Goal: Task Accomplishment & Management: Use online tool/utility

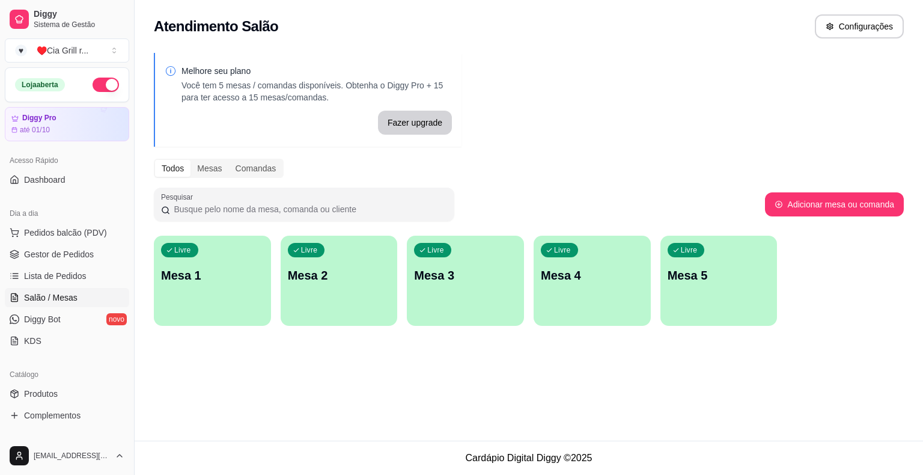
click at [190, 285] on div "Livre Mesa 1" at bounding box center [212, 274] width 117 height 76
click at [216, 166] on div "Mesas" at bounding box center [210, 168] width 38 height 17
click at [191, 160] on input "Mesas" at bounding box center [191, 160] width 0 height 0
click at [233, 168] on div "Comandas" at bounding box center [256, 168] width 54 height 17
click at [229, 160] on input "Comandas" at bounding box center [229, 160] width 0 height 0
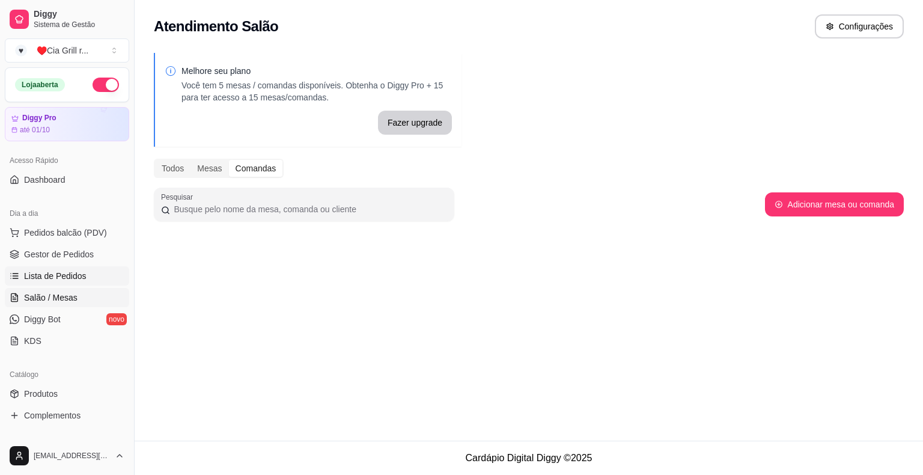
click at [46, 271] on span "Lista de Pedidos" at bounding box center [55, 276] width 63 height 12
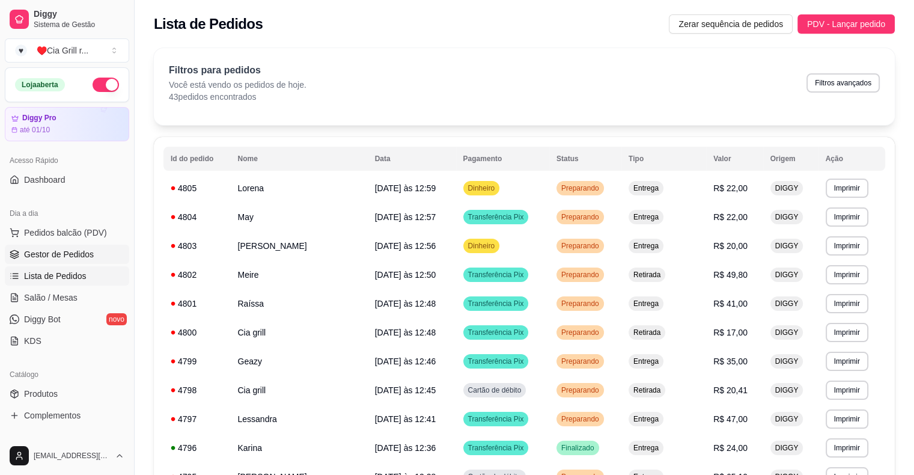
click at [84, 251] on span "Gestor de Pedidos" at bounding box center [59, 254] width 70 height 12
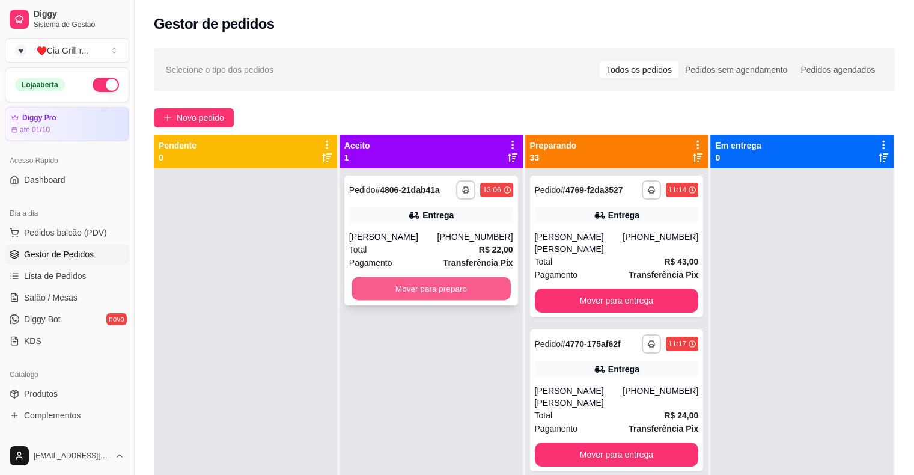
click at [404, 287] on button "Mover para preparo" at bounding box center [431, 288] width 159 height 23
click at [427, 296] on button "Mover para preparo" at bounding box center [431, 288] width 159 height 23
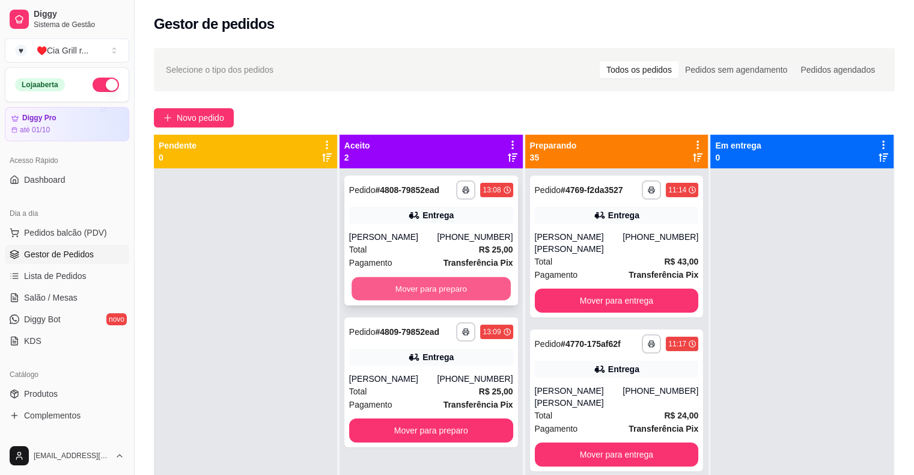
click at [427, 292] on button "Mover para preparo" at bounding box center [431, 288] width 159 height 23
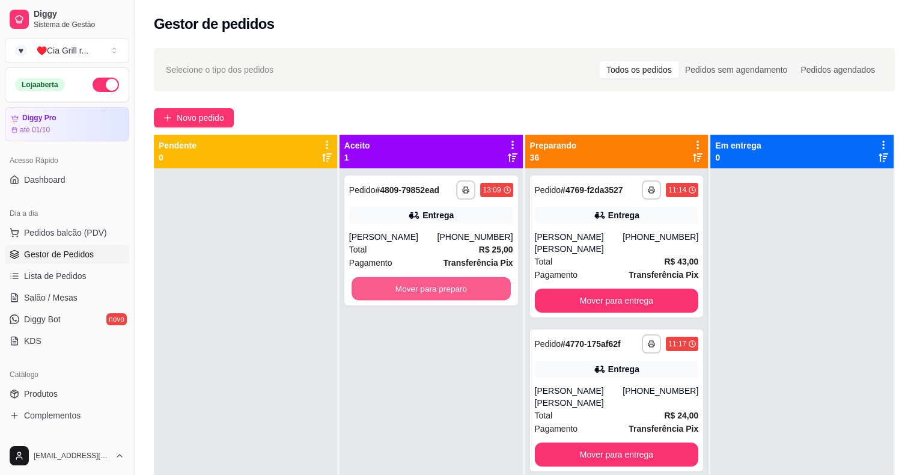
click at [427, 292] on button "Mover para preparo" at bounding box center [431, 288] width 159 height 23
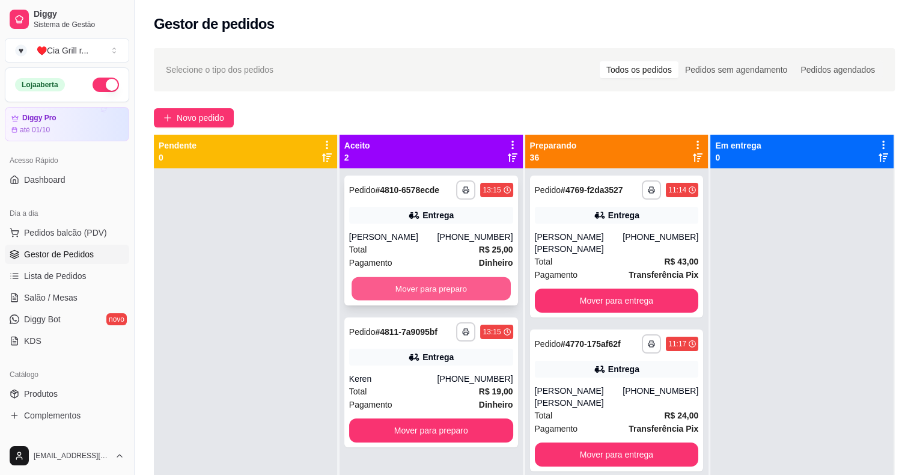
click at [454, 282] on button "Mover para preparo" at bounding box center [431, 288] width 159 height 23
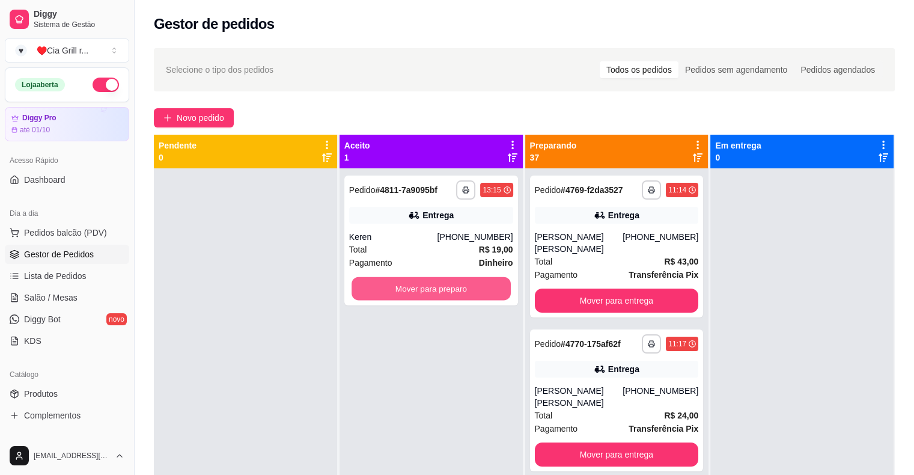
click at [454, 282] on button "Mover para preparo" at bounding box center [431, 288] width 159 height 23
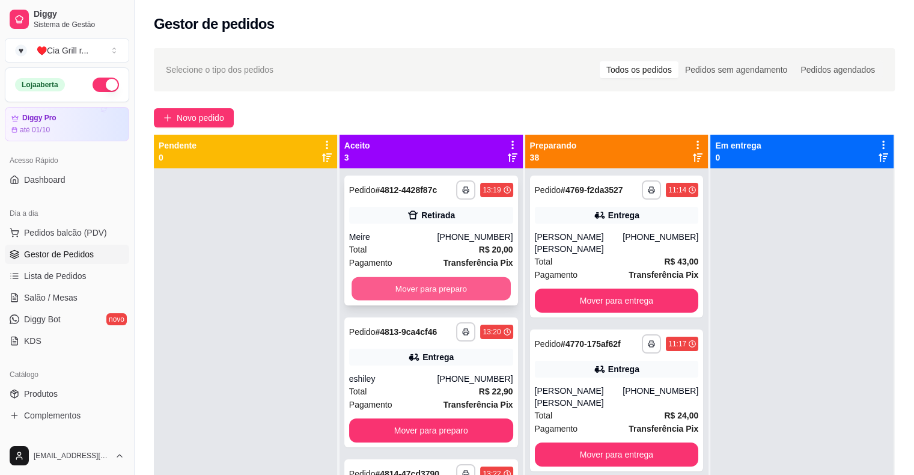
click at [396, 292] on button "Mover para preparo" at bounding box center [431, 288] width 159 height 23
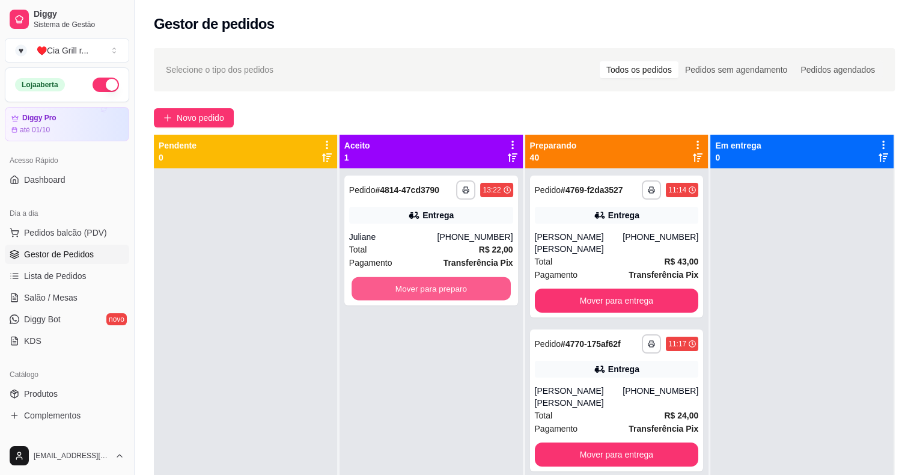
click at [396, 292] on button "Mover para preparo" at bounding box center [431, 288] width 159 height 23
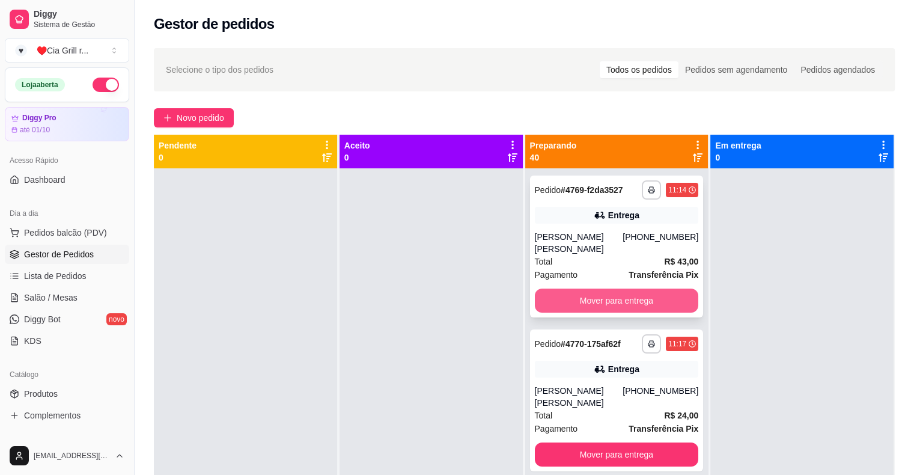
click at [563, 289] on button "Mover para entrega" at bounding box center [617, 300] width 164 height 24
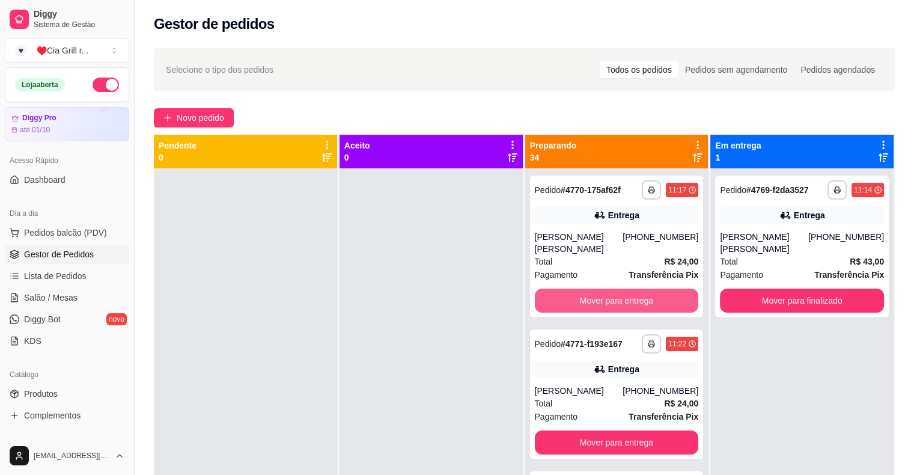
click at [563, 289] on button "Mover para entrega" at bounding box center [617, 300] width 164 height 24
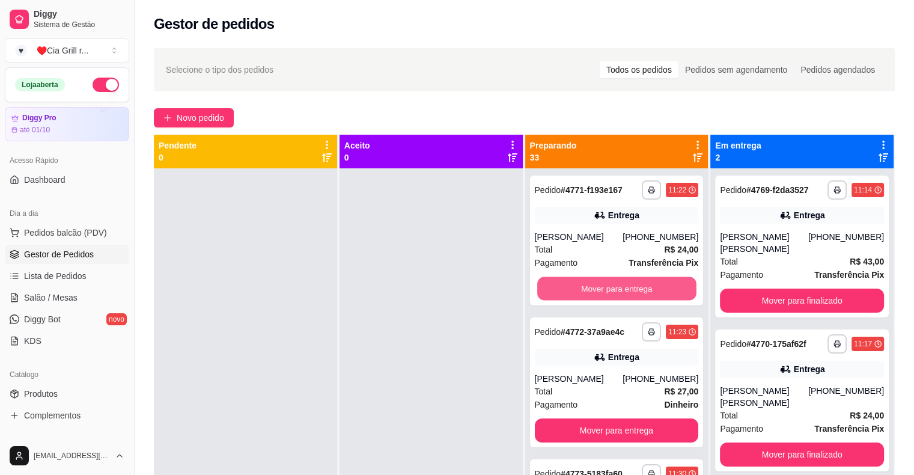
click at [563, 289] on button "Mover para entrega" at bounding box center [616, 288] width 159 height 23
click at [563, 289] on button "Mover para retirada disponível" at bounding box center [616, 288] width 159 height 23
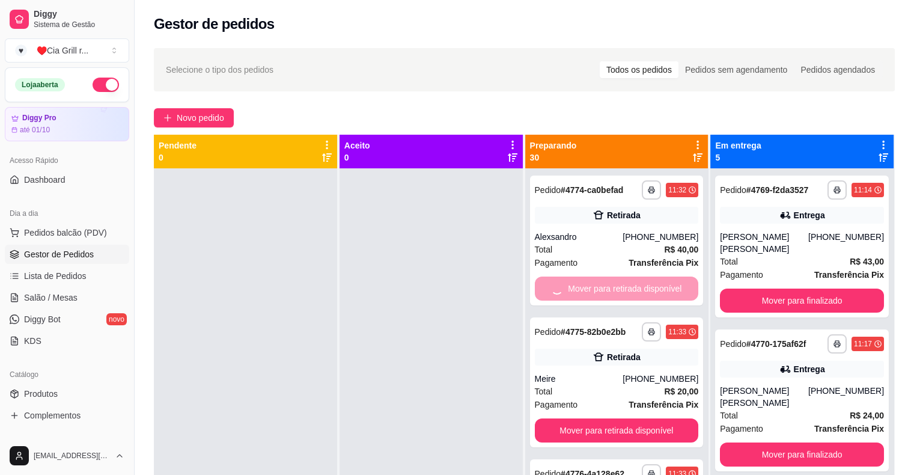
click at [563, 289] on div "Mover para retirada disponível" at bounding box center [617, 288] width 164 height 24
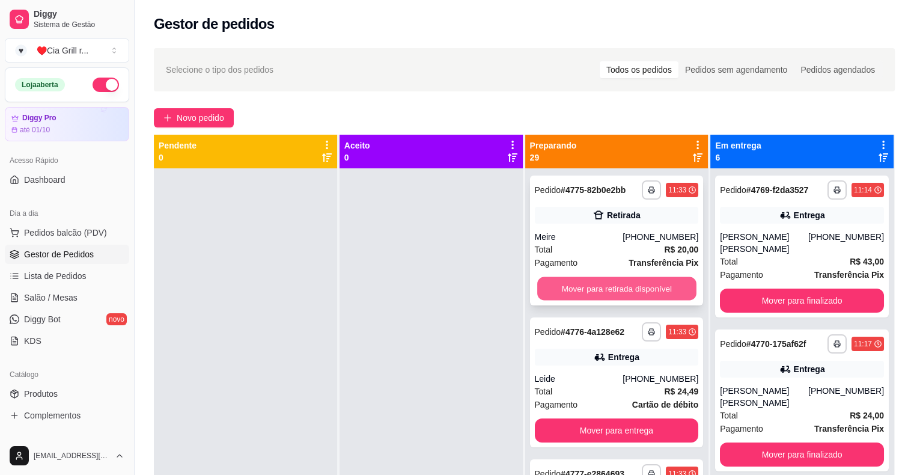
click at [626, 290] on button "Mover para retirada disponível" at bounding box center [616, 288] width 159 height 23
click at [626, 290] on button "Mover para entrega" at bounding box center [616, 288] width 159 height 23
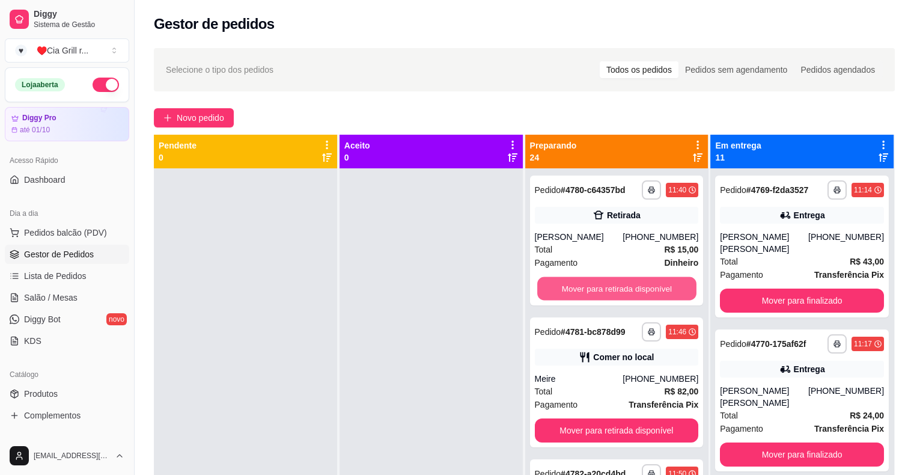
click at [626, 290] on button "Mover para retirada disponível" at bounding box center [616, 288] width 159 height 23
click at [626, 290] on button "Mover para entrega" at bounding box center [616, 288] width 159 height 23
click at [626, 290] on button "Mover para retirada disponível" at bounding box center [616, 288] width 159 height 23
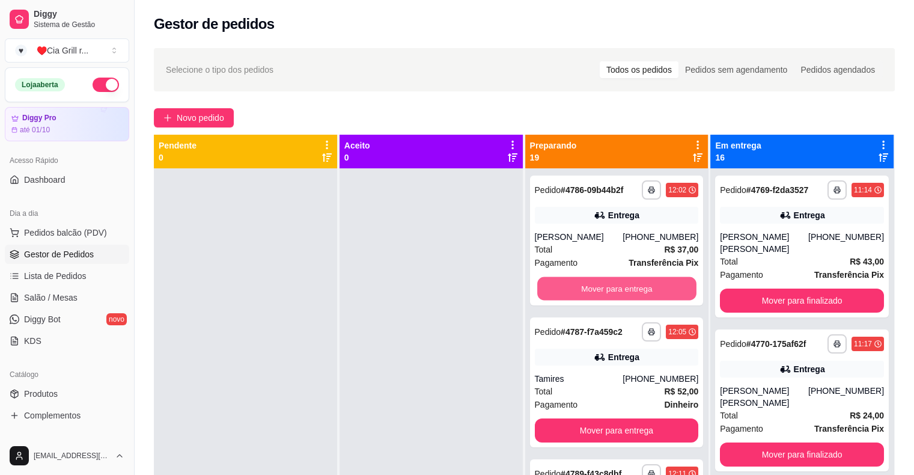
click at [626, 290] on button "Mover para entrega" at bounding box center [616, 288] width 159 height 23
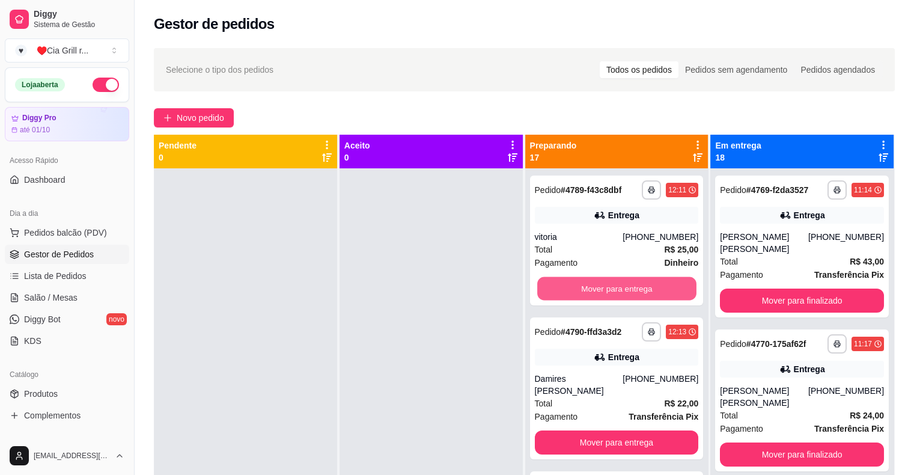
click at [626, 290] on button "Mover para entrega" at bounding box center [616, 288] width 159 height 23
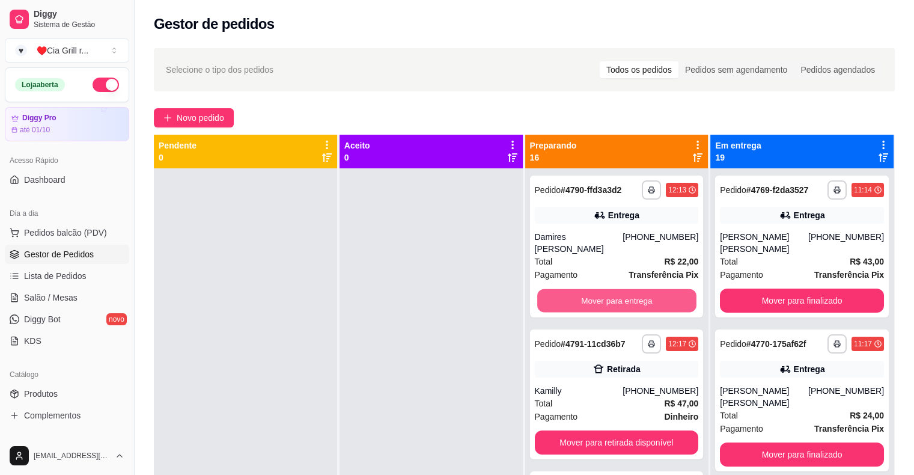
click at [626, 290] on button "Mover para entrega" at bounding box center [616, 300] width 159 height 23
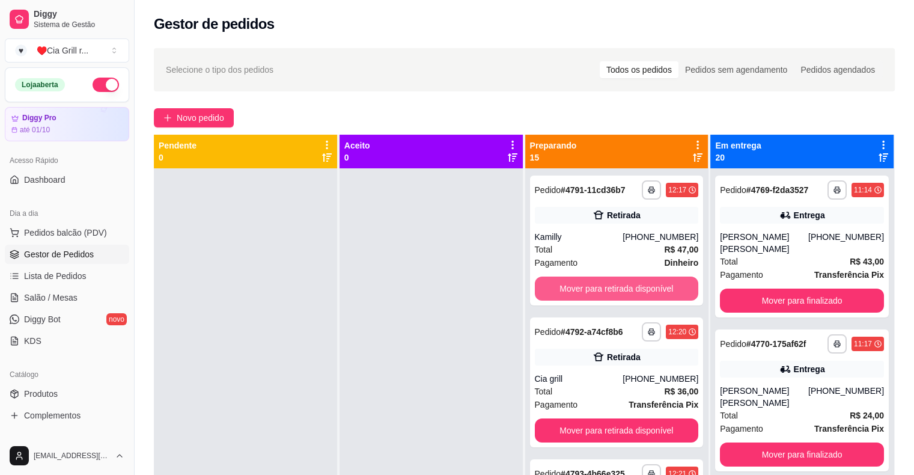
click at [626, 290] on button "Mover para retirada disponível" at bounding box center [617, 288] width 164 height 24
click at [626, 290] on button "Mover para retirada disponível" at bounding box center [616, 288] width 159 height 23
click at [626, 290] on button "Mover para entrega" at bounding box center [616, 288] width 159 height 23
click at [626, 290] on button "Mover para retirada disponível" at bounding box center [616, 288] width 159 height 23
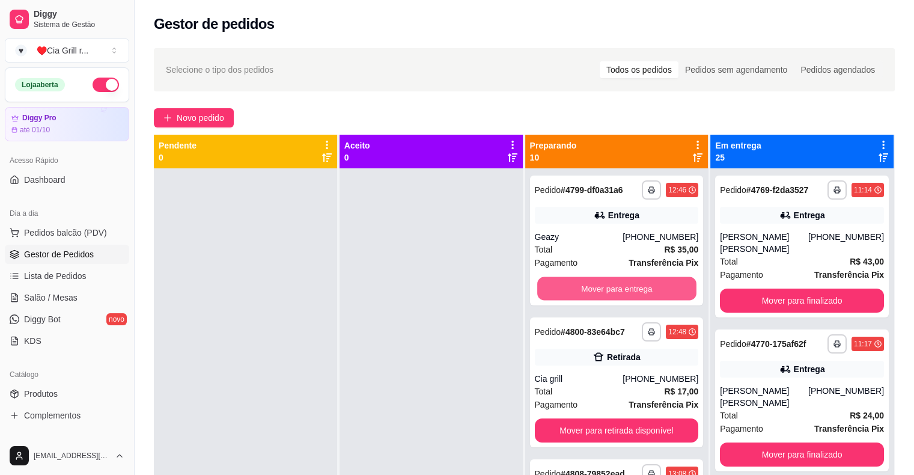
click at [626, 290] on button "Mover para entrega" at bounding box center [616, 288] width 159 height 23
click at [626, 290] on button "Mover para retirada disponível" at bounding box center [616, 288] width 159 height 23
click at [626, 290] on button "Mover para entrega" at bounding box center [616, 288] width 159 height 23
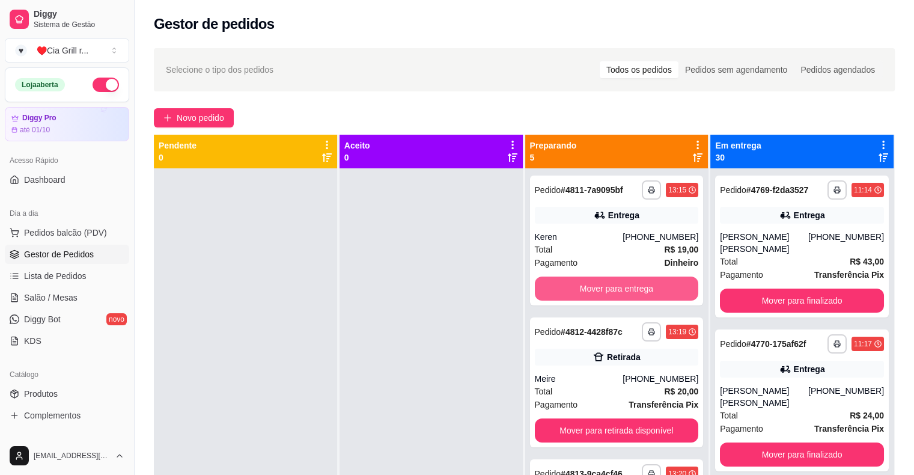
click at [626, 290] on button "Mover para entrega" at bounding box center [617, 288] width 164 height 24
click at [626, 290] on button "Mover para retirada disponível" at bounding box center [616, 288] width 159 height 23
click at [626, 290] on button "Mover para entrega" at bounding box center [616, 288] width 159 height 23
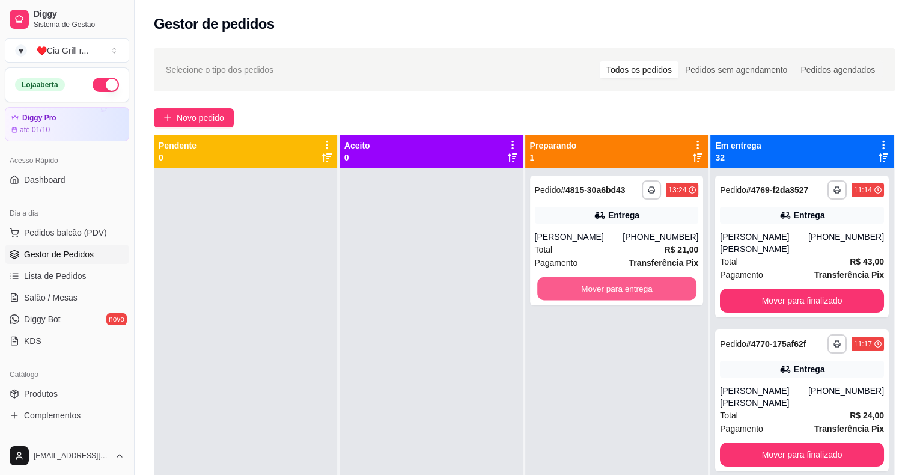
click at [626, 290] on button "Mover para entrega" at bounding box center [616, 288] width 159 height 23
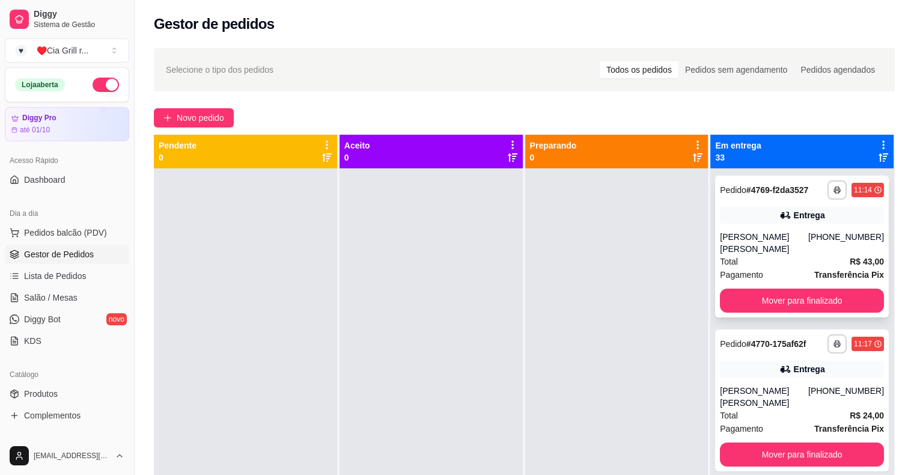
click at [786, 301] on div "**********" at bounding box center [802, 247] width 174 height 142
click at [795, 290] on button "Mover para finalizado" at bounding box center [801, 300] width 159 height 23
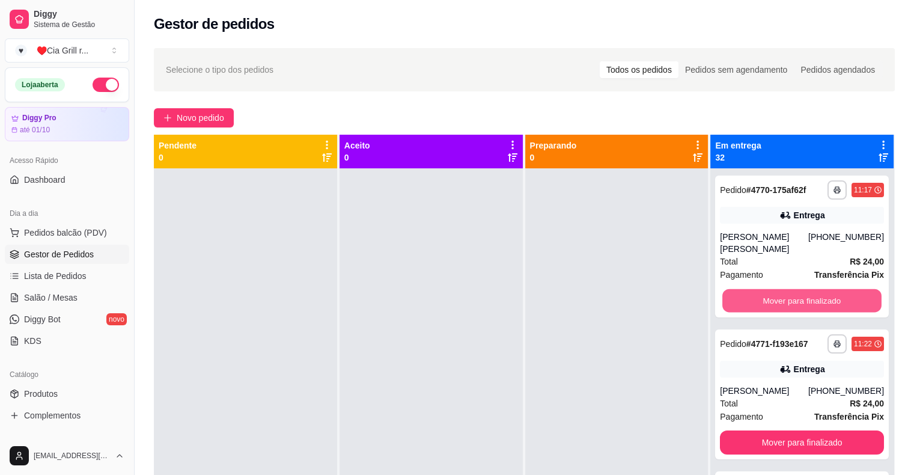
click at [795, 290] on button "Mover para finalizado" at bounding box center [801, 300] width 159 height 23
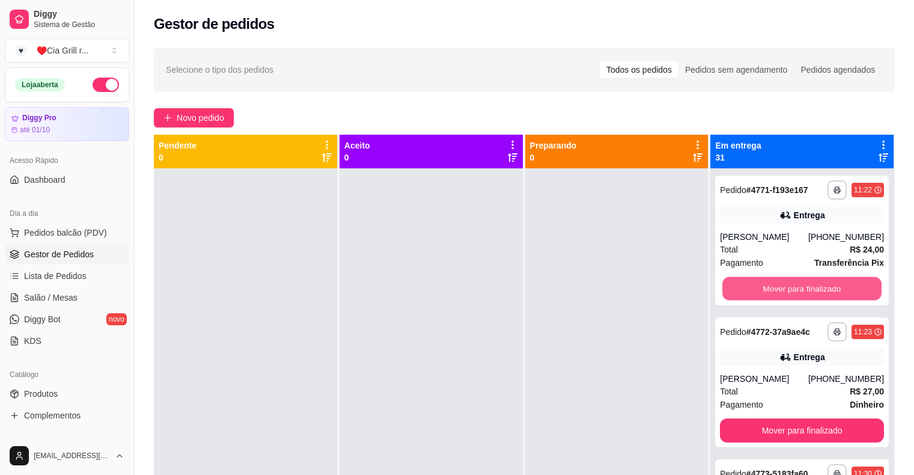
click at [795, 290] on button "Mover para finalizado" at bounding box center [801, 288] width 159 height 23
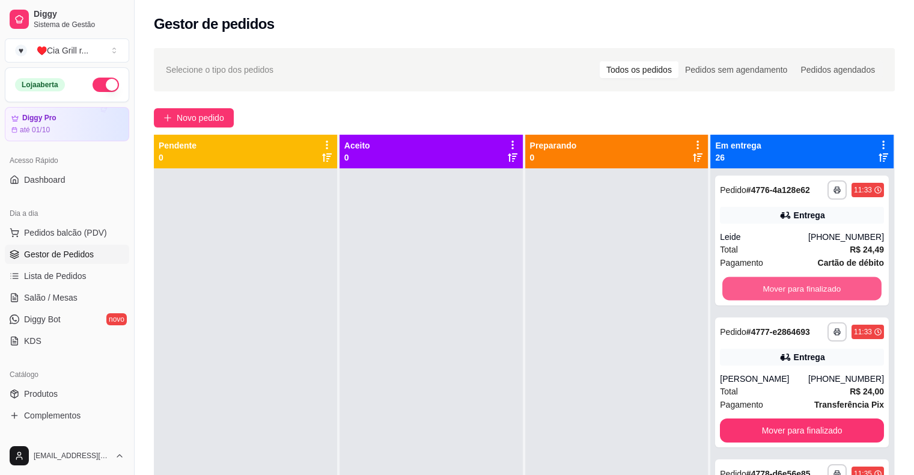
click at [795, 290] on button "Mover para finalizado" at bounding box center [801, 288] width 159 height 23
click at [795, 290] on button "Mover para finalizado" at bounding box center [802, 288] width 164 height 24
click at [795, 290] on button "Mover para finalizado" at bounding box center [801, 288] width 159 height 23
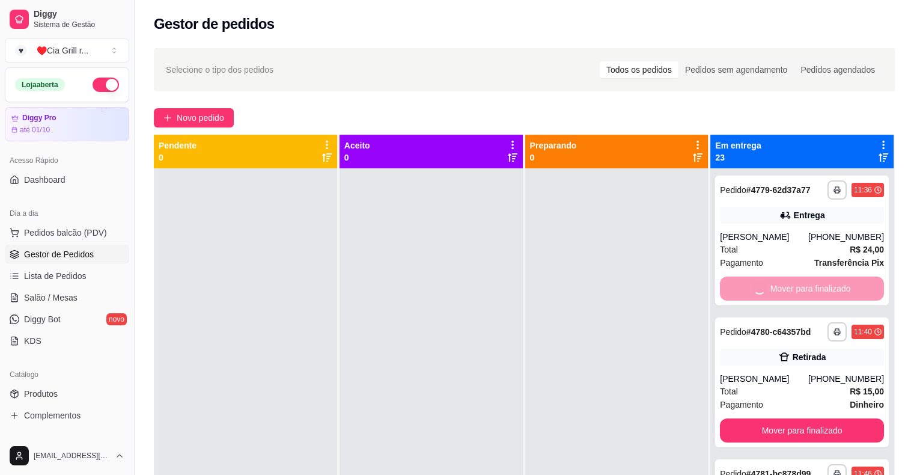
click at [795, 290] on div "Mover para finalizado" at bounding box center [802, 288] width 164 height 24
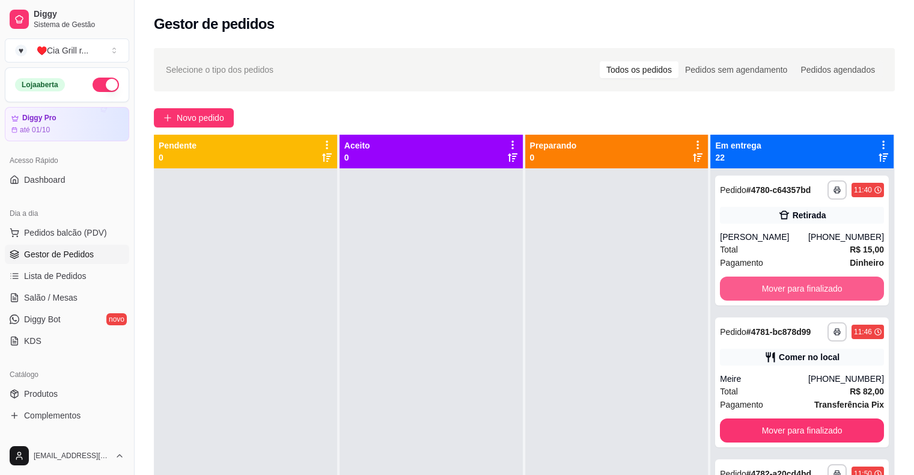
click at [795, 290] on button "Mover para finalizado" at bounding box center [802, 288] width 164 height 24
click at [795, 290] on button "Mover para finalizado" at bounding box center [801, 288] width 159 height 23
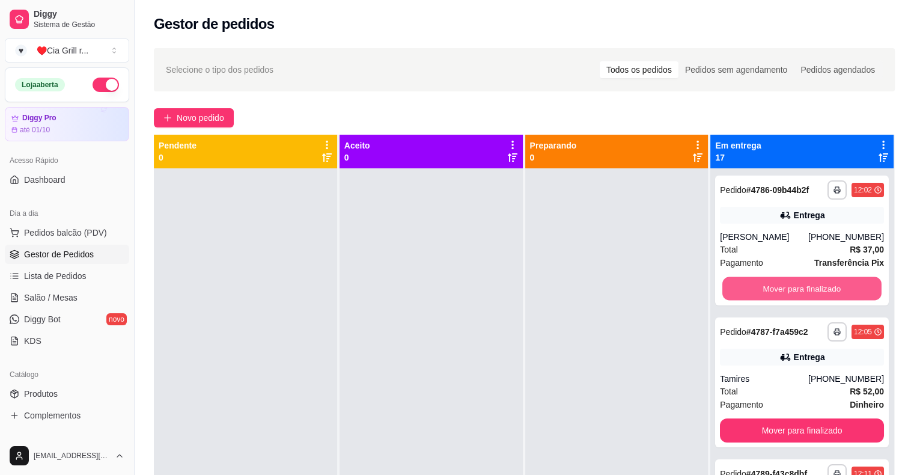
click at [795, 290] on button "Mover para finalizado" at bounding box center [801, 288] width 159 height 23
click at [786, 295] on button "Mover para finalizado" at bounding box center [801, 288] width 159 height 23
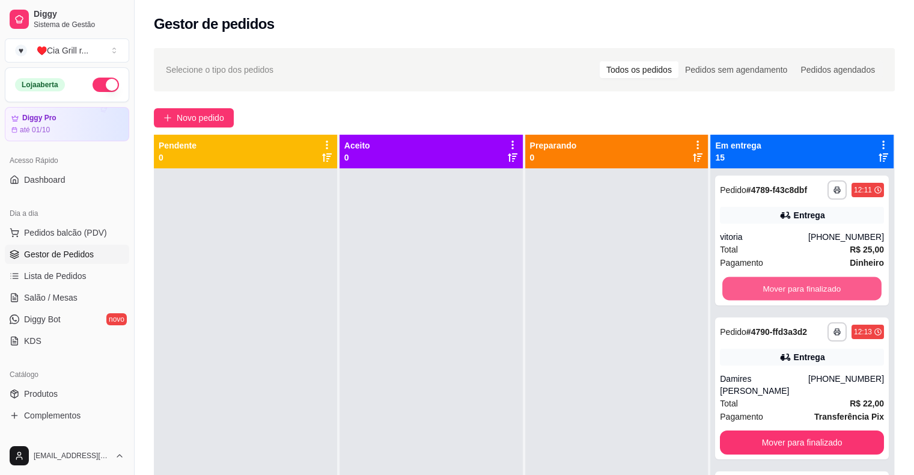
click at [786, 295] on button "Mover para finalizado" at bounding box center [801, 288] width 159 height 23
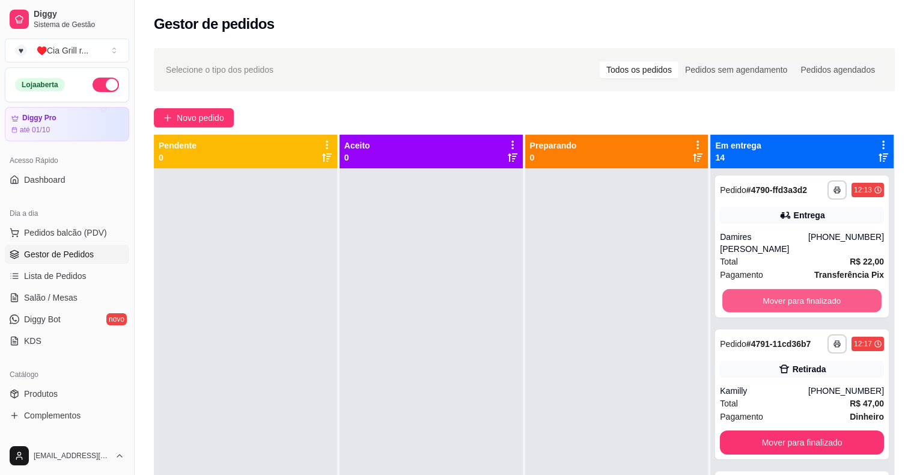
click at [786, 295] on button "Mover para finalizado" at bounding box center [801, 300] width 159 height 23
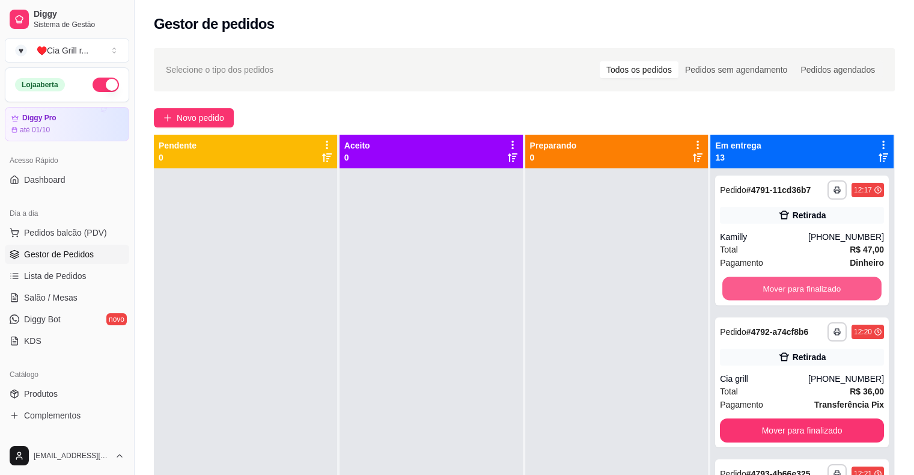
click at [786, 295] on button "Mover para finalizado" at bounding box center [801, 288] width 159 height 23
click at [786, 295] on button "Mover para finalizado" at bounding box center [802, 288] width 164 height 24
click at [786, 295] on button "Mover para finalizado" at bounding box center [801, 288] width 159 height 23
click at [786, 295] on button "Mover para finalizado" at bounding box center [802, 288] width 164 height 24
click at [786, 295] on button "Mover para finalizado" at bounding box center [801, 288] width 159 height 23
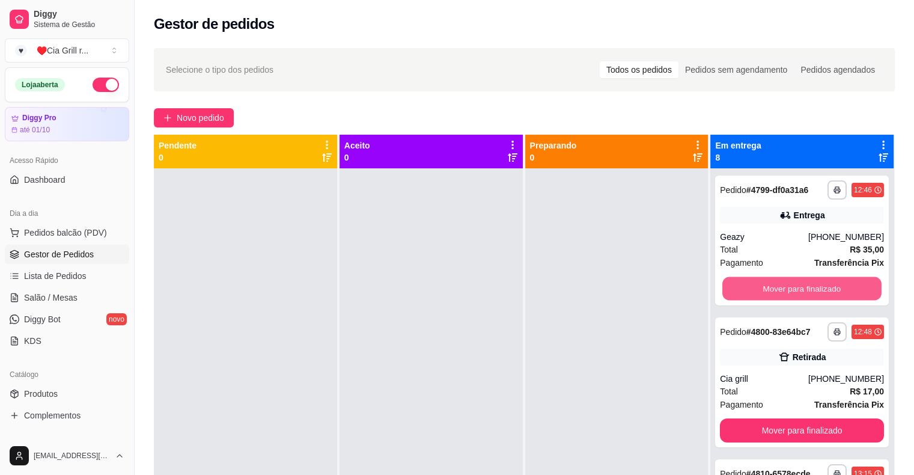
click at [786, 295] on button "Mover para finalizado" at bounding box center [801, 288] width 159 height 23
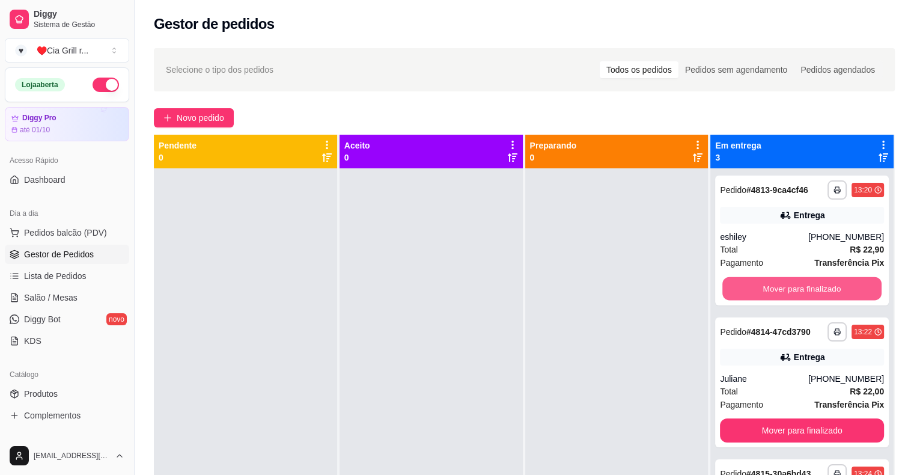
click at [786, 295] on button "Mover para finalizado" at bounding box center [801, 288] width 159 height 23
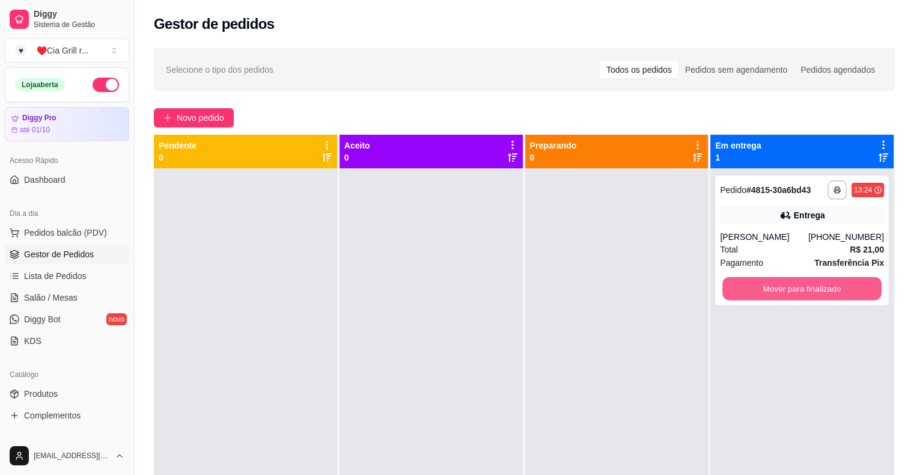
click at [786, 295] on button "Mover para finalizado" at bounding box center [801, 288] width 159 height 23
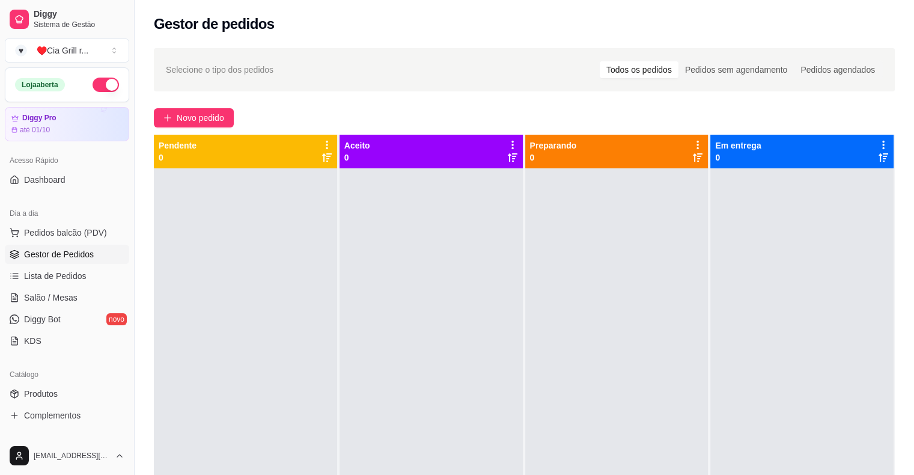
click at [786, 295] on div at bounding box center [801, 405] width 183 height 475
click at [60, 310] on link "Diggy Bot novo" at bounding box center [67, 319] width 124 height 19
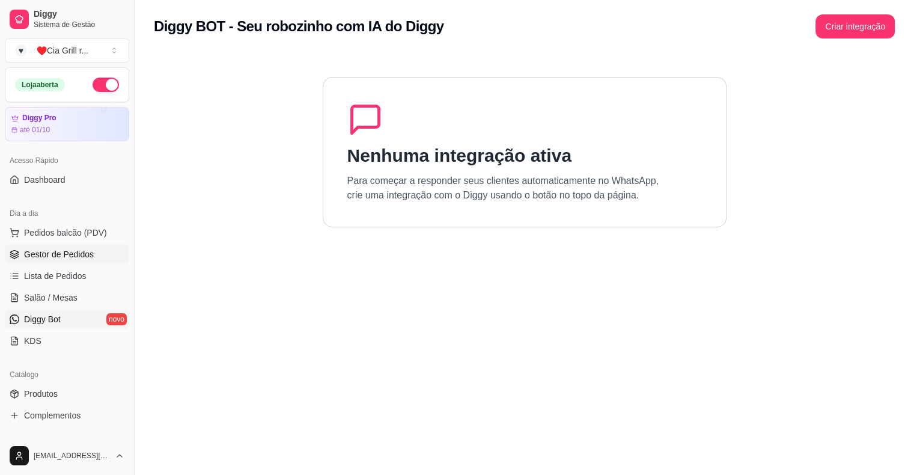
click at [47, 246] on link "Gestor de Pedidos" at bounding box center [67, 254] width 124 height 19
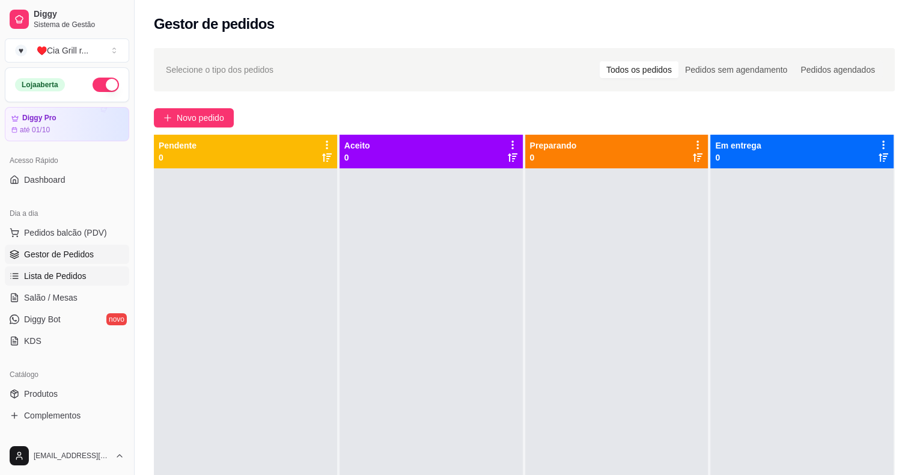
click at [80, 278] on span "Lista de Pedidos" at bounding box center [55, 276] width 63 height 12
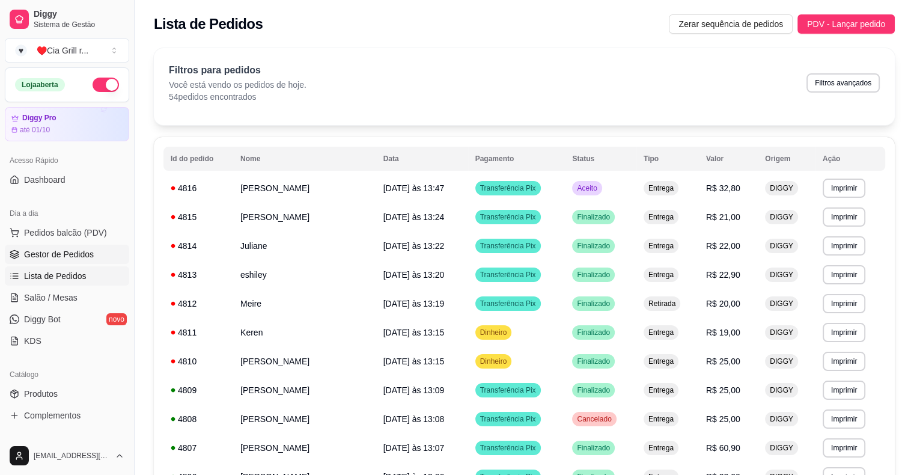
click at [68, 251] on span "Gestor de Pedidos" at bounding box center [59, 254] width 70 height 12
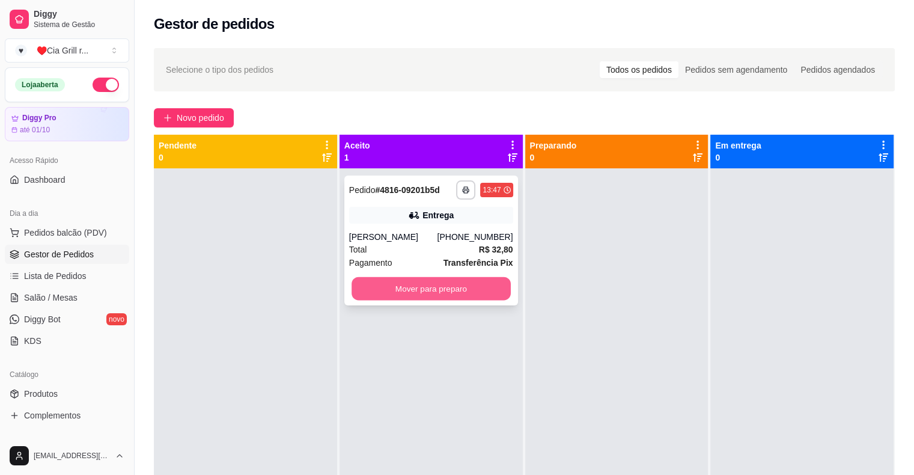
click at [418, 295] on button "Mover para preparo" at bounding box center [431, 288] width 159 height 23
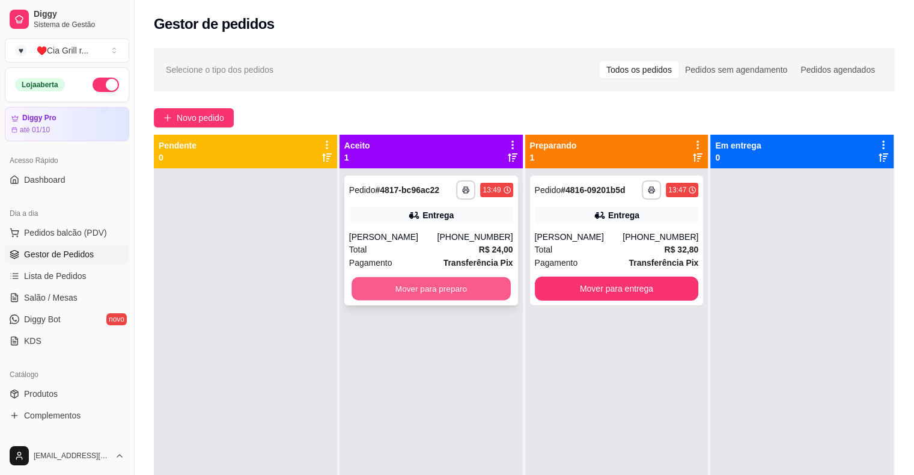
click at [367, 288] on button "Mover para preparo" at bounding box center [431, 288] width 159 height 23
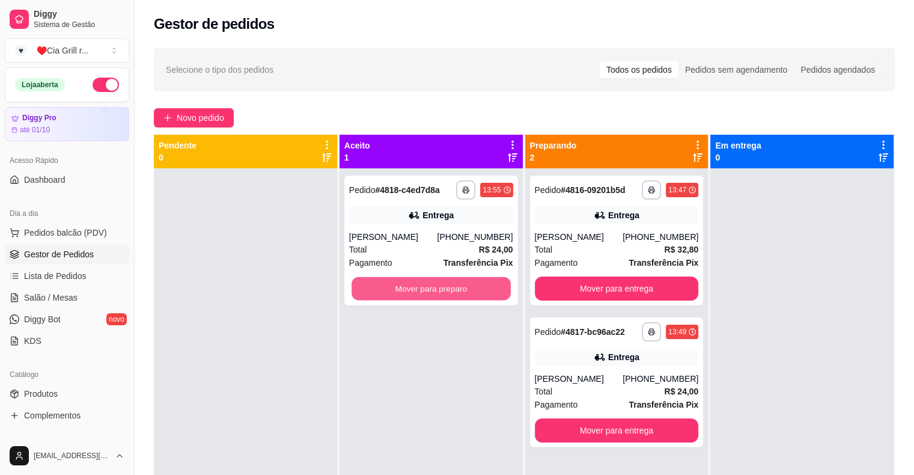
click at [367, 288] on button "Mover para preparo" at bounding box center [431, 288] width 159 height 23
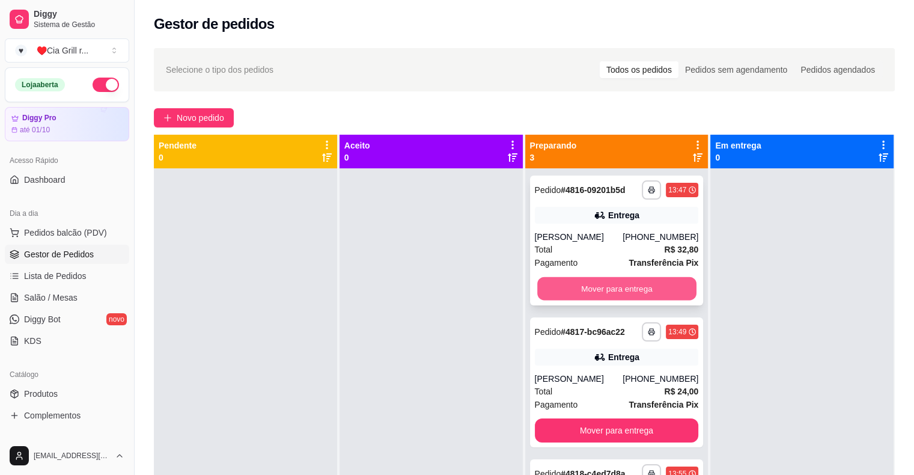
click at [567, 293] on button "Mover para entrega" at bounding box center [616, 288] width 159 height 23
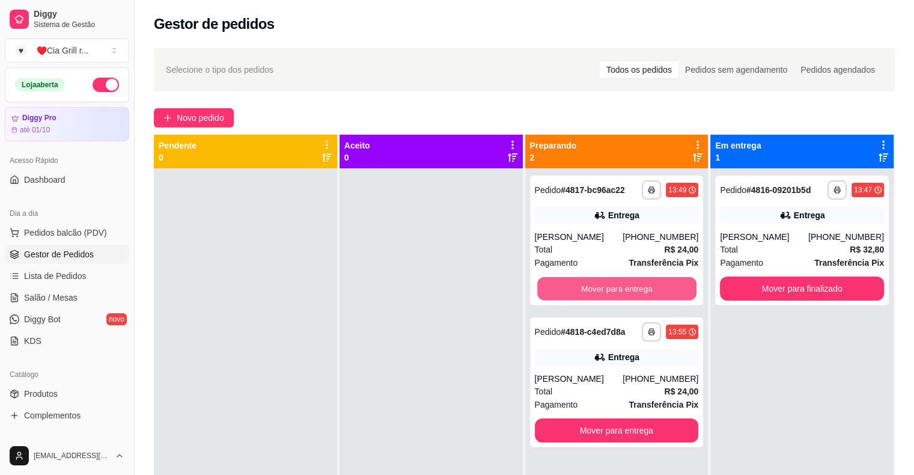
click at [567, 293] on button "Mover para entrega" at bounding box center [616, 288] width 159 height 23
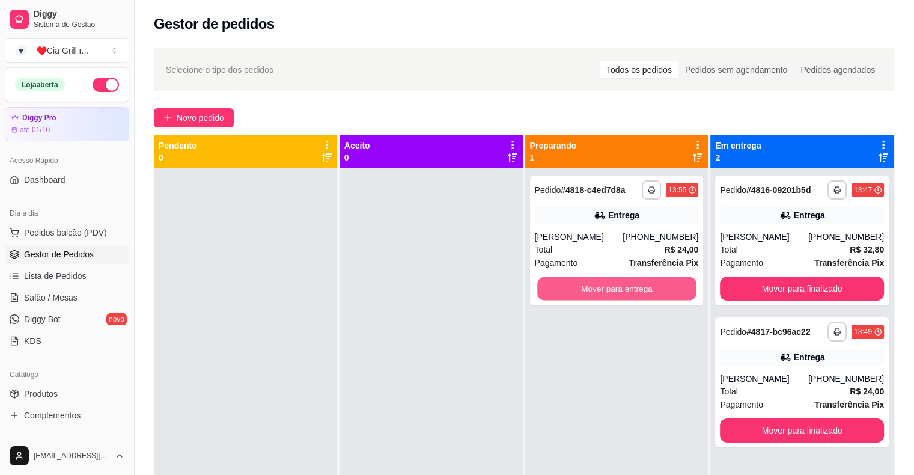
click at [567, 293] on button "Mover para entrega" at bounding box center [616, 288] width 159 height 23
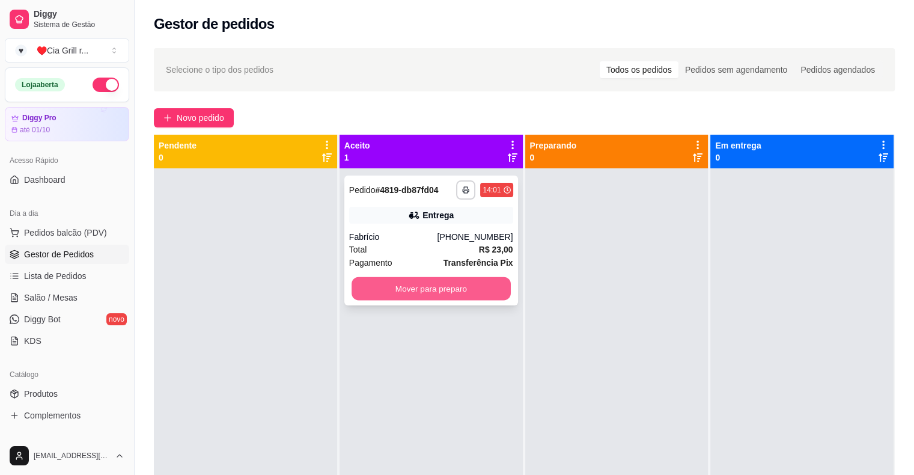
click at [452, 296] on button "Mover para preparo" at bounding box center [431, 288] width 159 height 23
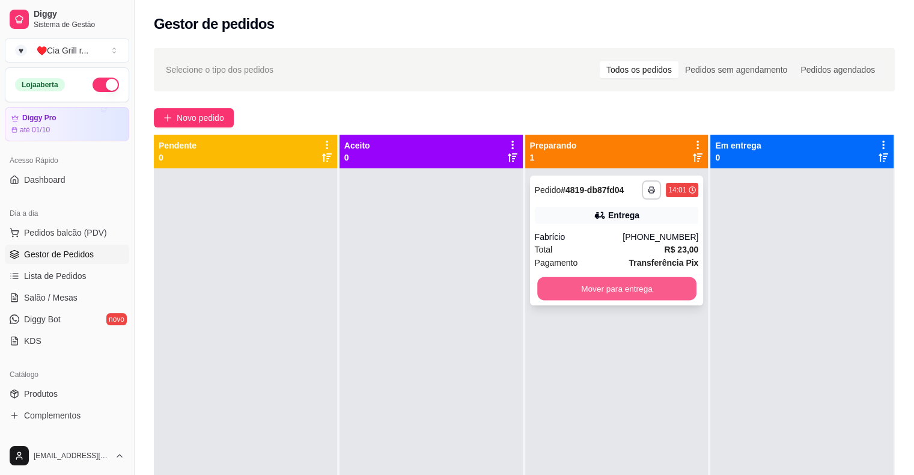
click at [644, 282] on button "Mover para entrega" at bounding box center [616, 288] width 159 height 23
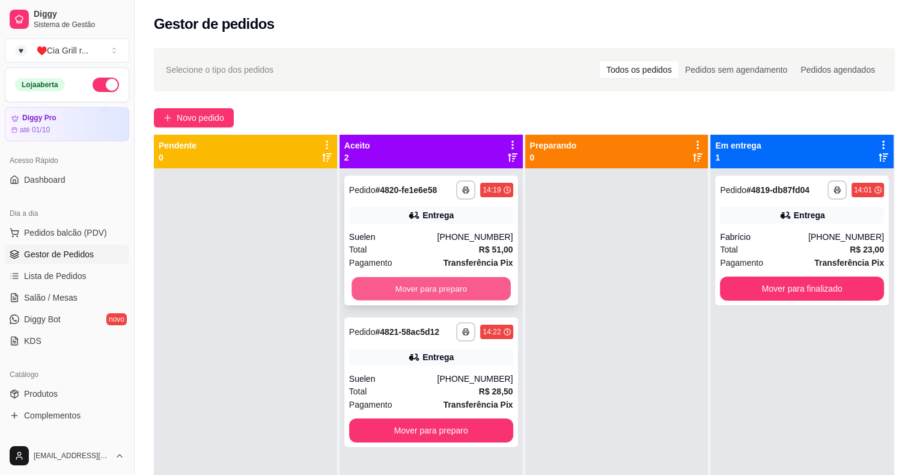
click at [430, 289] on button "Mover para preparo" at bounding box center [431, 288] width 159 height 23
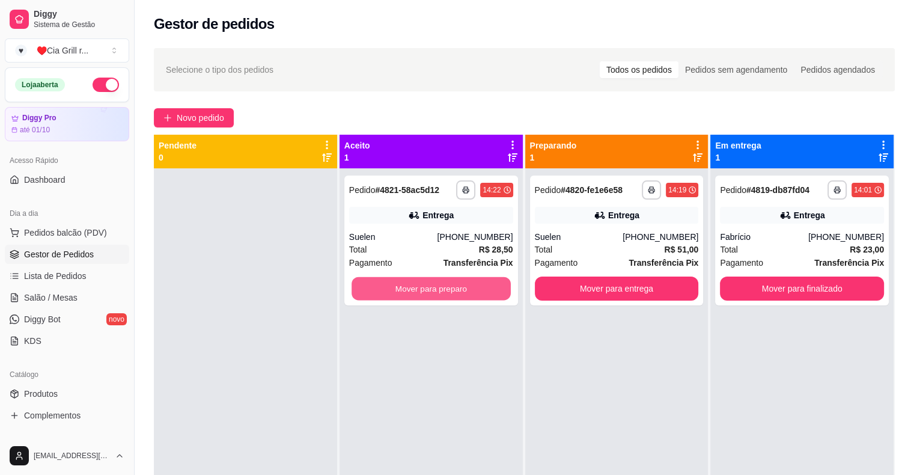
click at [430, 289] on button "Mover para preparo" at bounding box center [431, 288] width 159 height 23
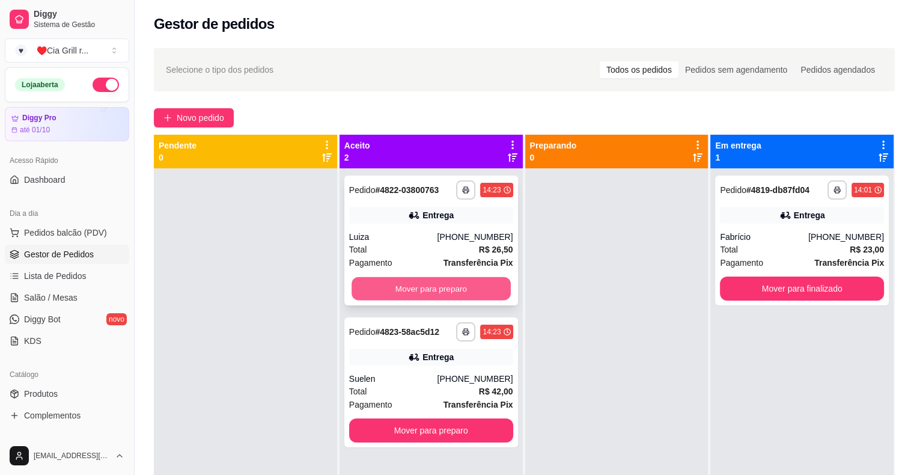
click at [441, 293] on button "Mover para preparo" at bounding box center [431, 288] width 159 height 23
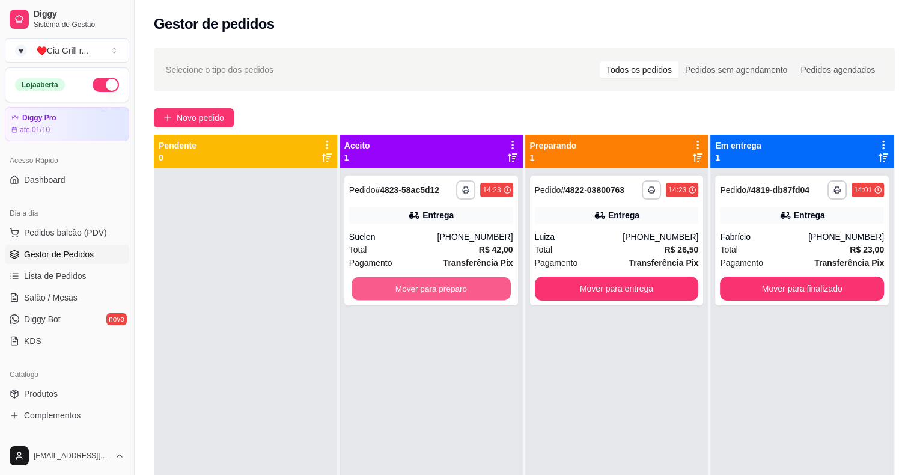
click at [441, 293] on button "Mover para preparo" at bounding box center [431, 288] width 159 height 23
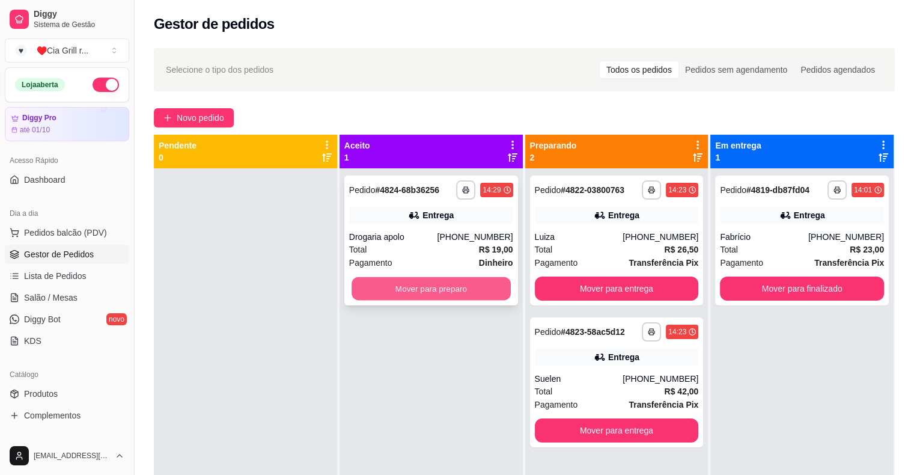
click at [459, 287] on button "Mover para preparo" at bounding box center [431, 288] width 159 height 23
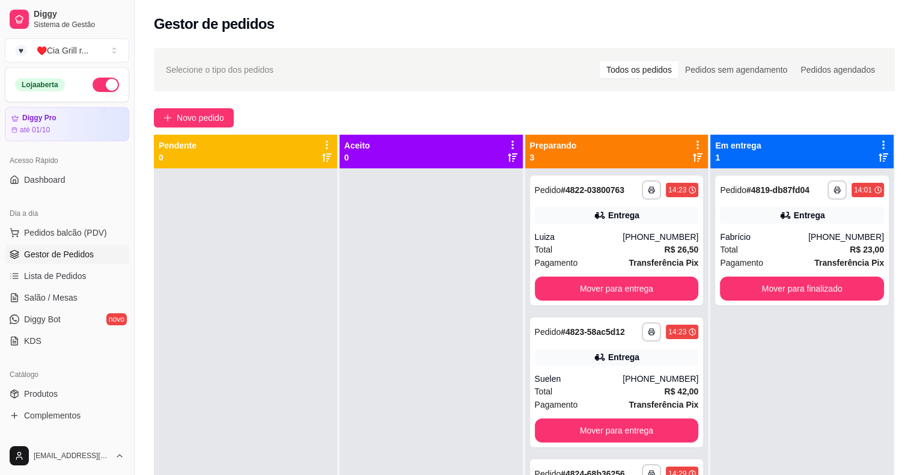
click at [98, 82] on button "button" at bounding box center [106, 85] width 26 height 14
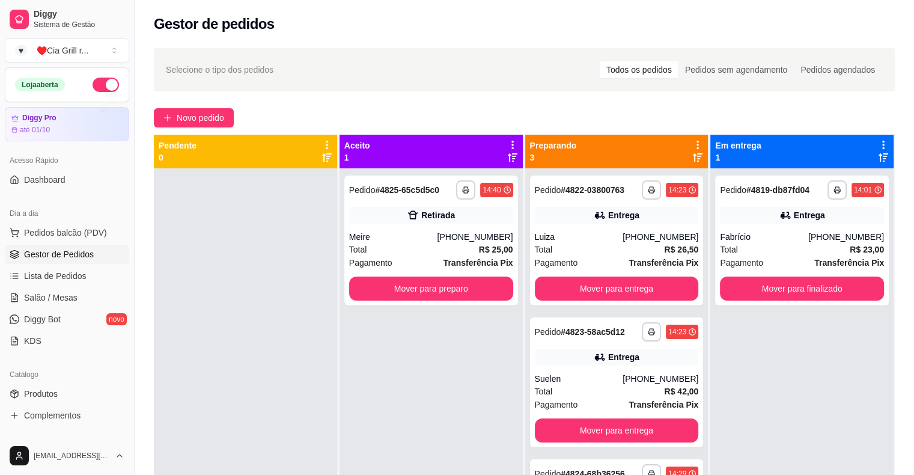
click at [98, 82] on button "button" at bounding box center [106, 85] width 26 height 14
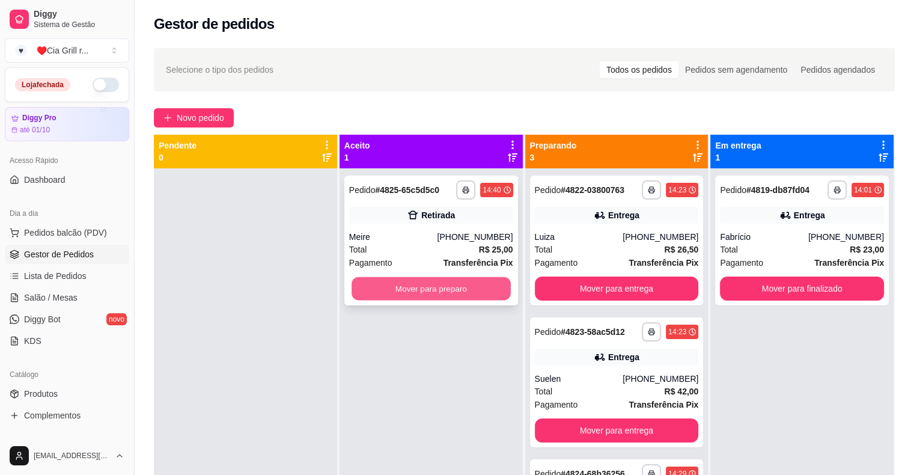
click at [424, 295] on button "Mover para preparo" at bounding box center [431, 288] width 159 height 23
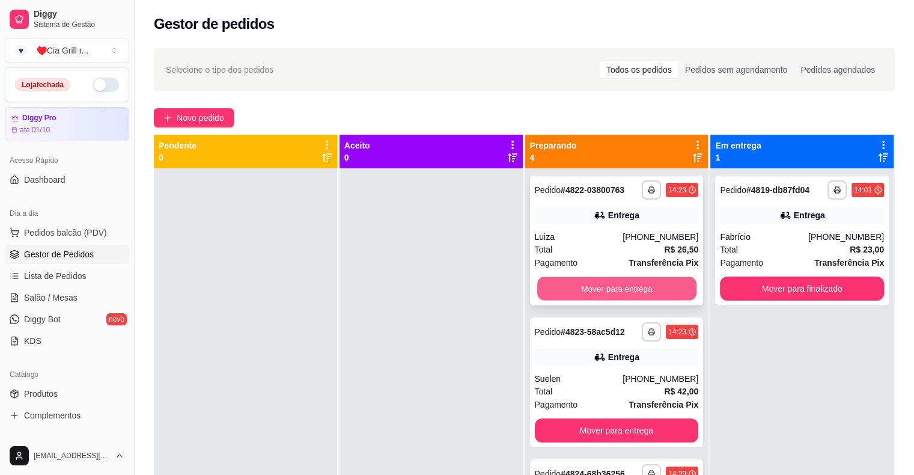
click at [609, 289] on button "Mover para entrega" at bounding box center [616, 288] width 159 height 23
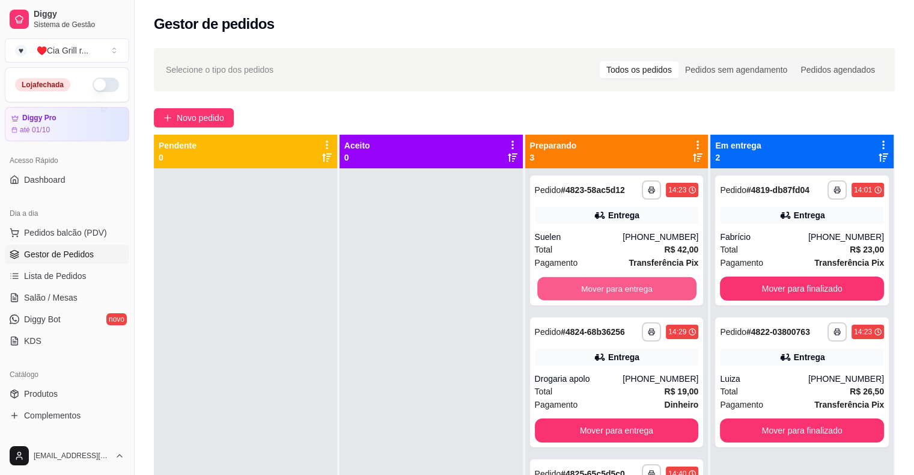
click at [609, 289] on button "Mover para entrega" at bounding box center [616, 288] width 159 height 23
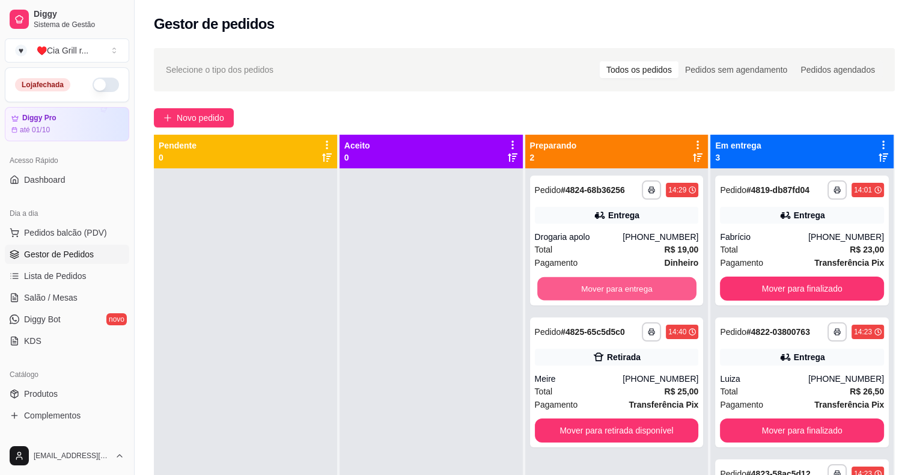
click at [609, 289] on button "Mover para entrega" at bounding box center [616, 288] width 159 height 23
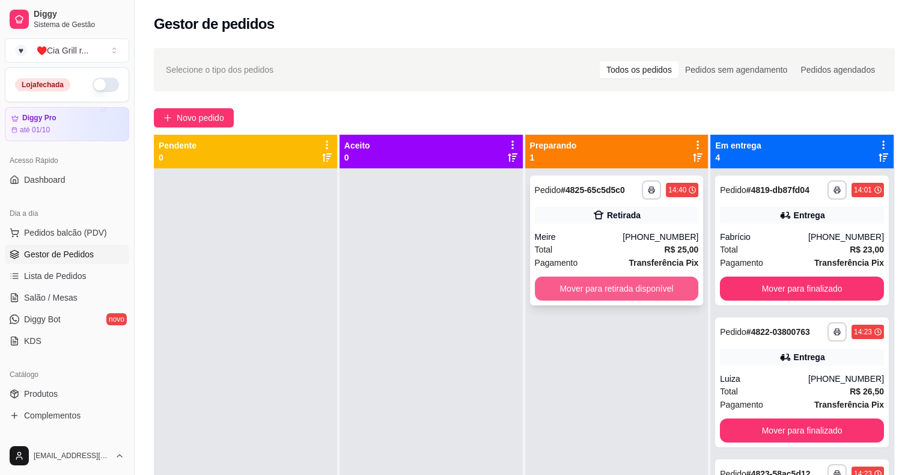
click at [609, 290] on button "Mover para retirada disponível" at bounding box center [617, 288] width 164 height 24
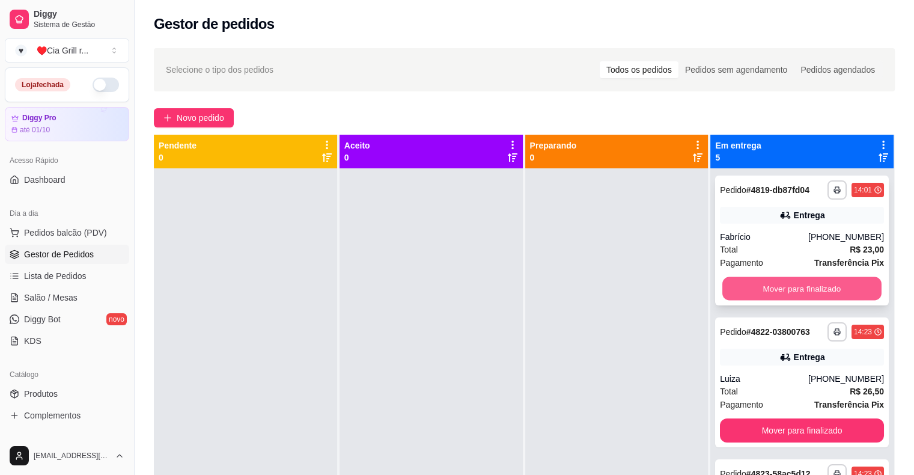
click at [807, 287] on button "Mover para finalizado" at bounding box center [801, 288] width 159 height 23
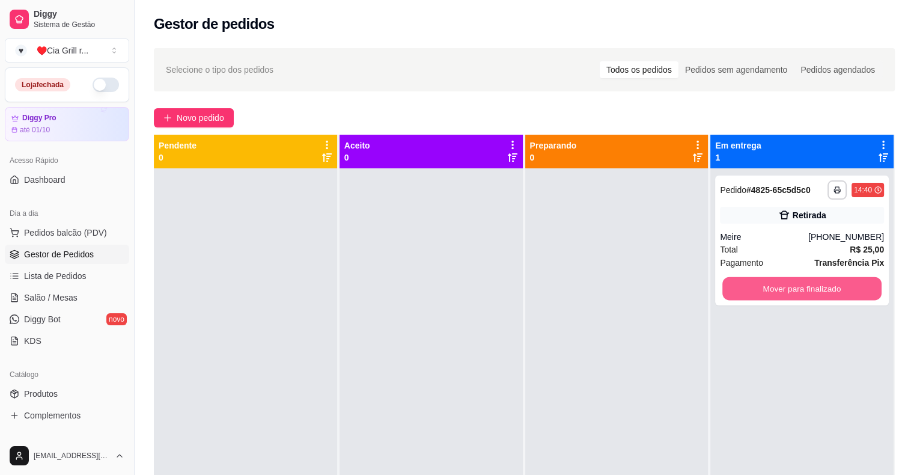
click at [807, 287] on button "Mover para finalizado" at bounding box center [801, 288] width 159 height 23
